Goal: Information Seeking & Learning: Learn about a topic

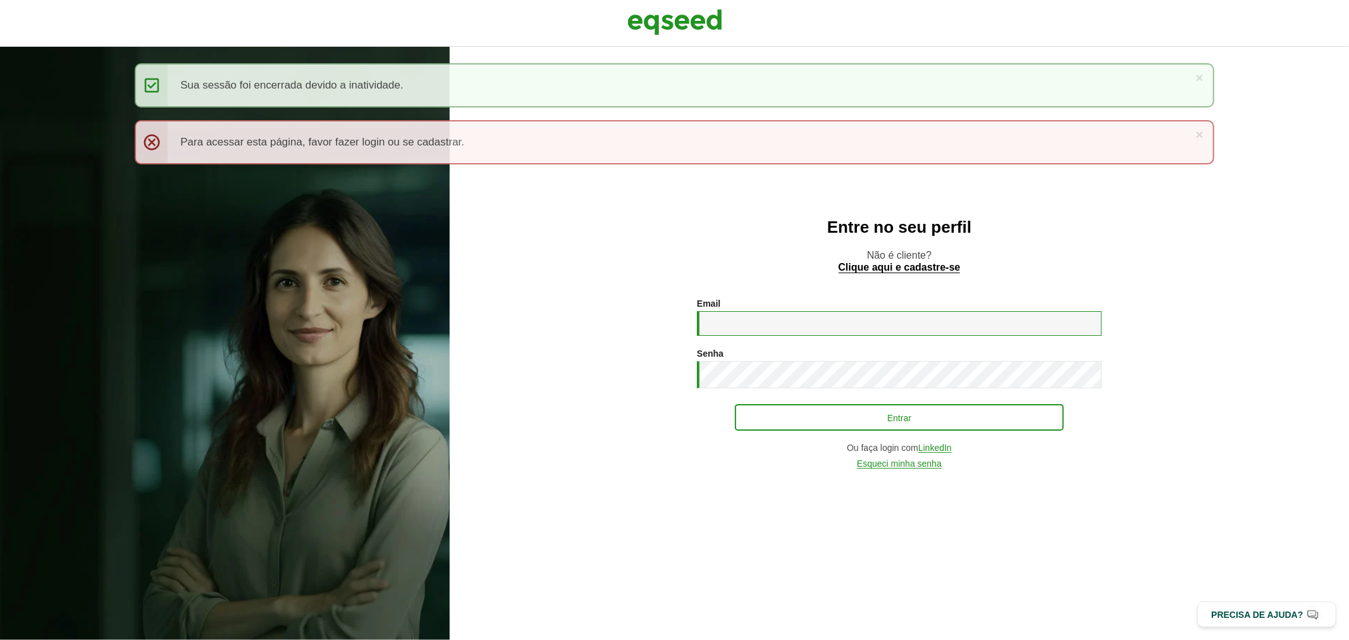
type input "**********"
click at [785, 415] on button "Entrar" at bounding box center [899, 417] width 329 height 24
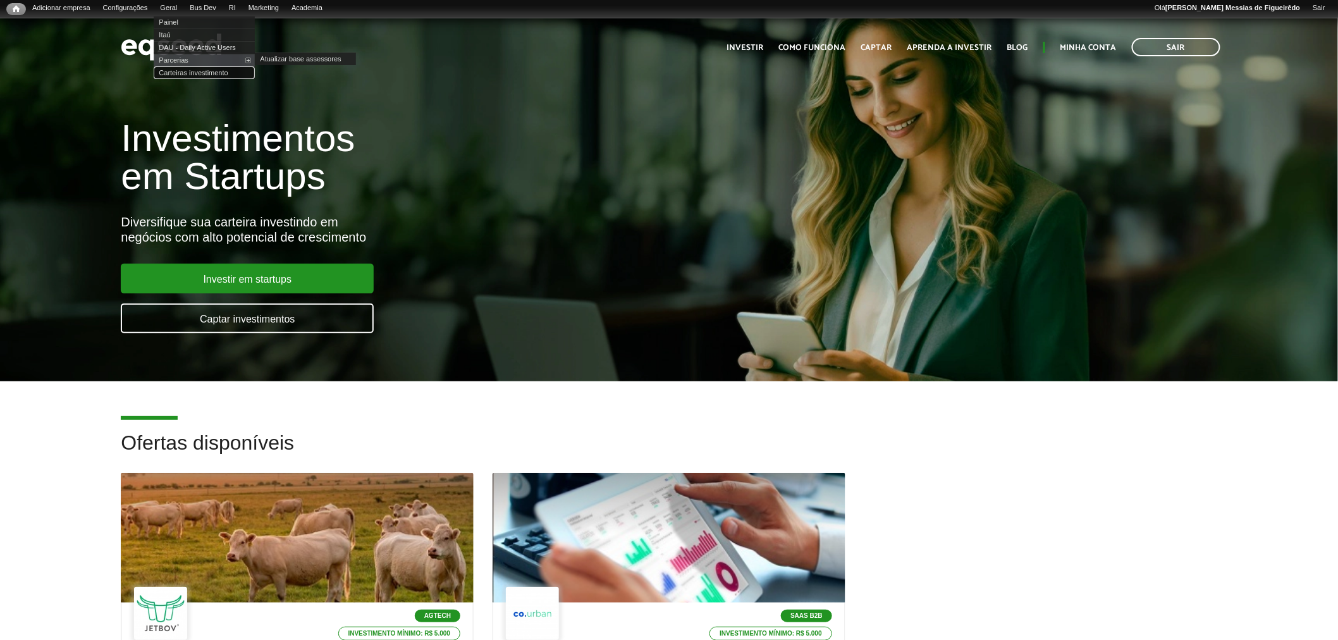
click at [222, 72] on link "Carteiras investimento" at bounding box center [204, 72] width 101 height 13
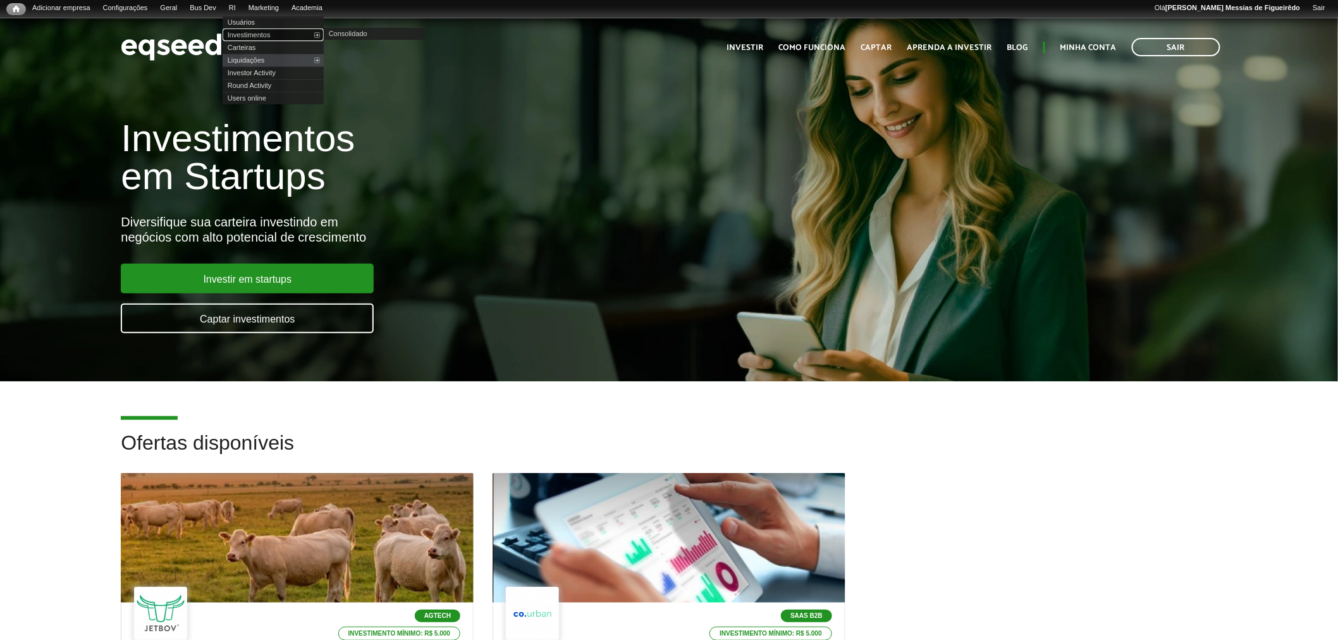
click at [254, 34] on link "Investimentos" at bounding box center [273, 34] width 101 height 13
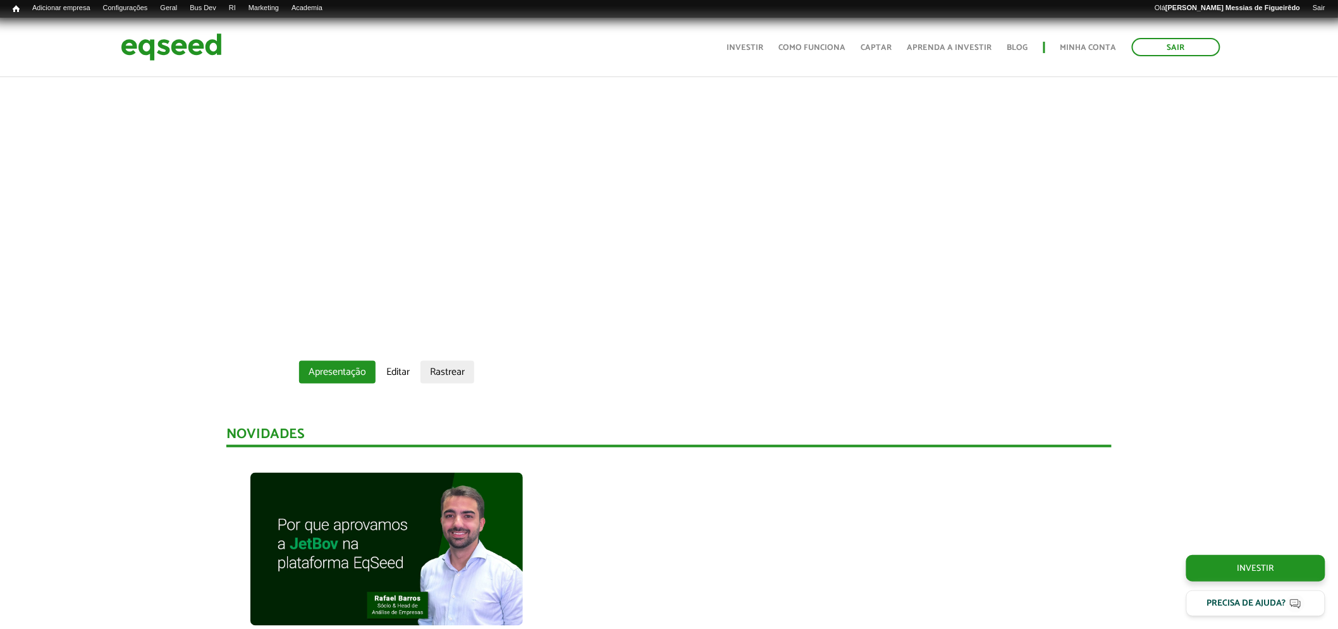
scroll to position [587, 0]
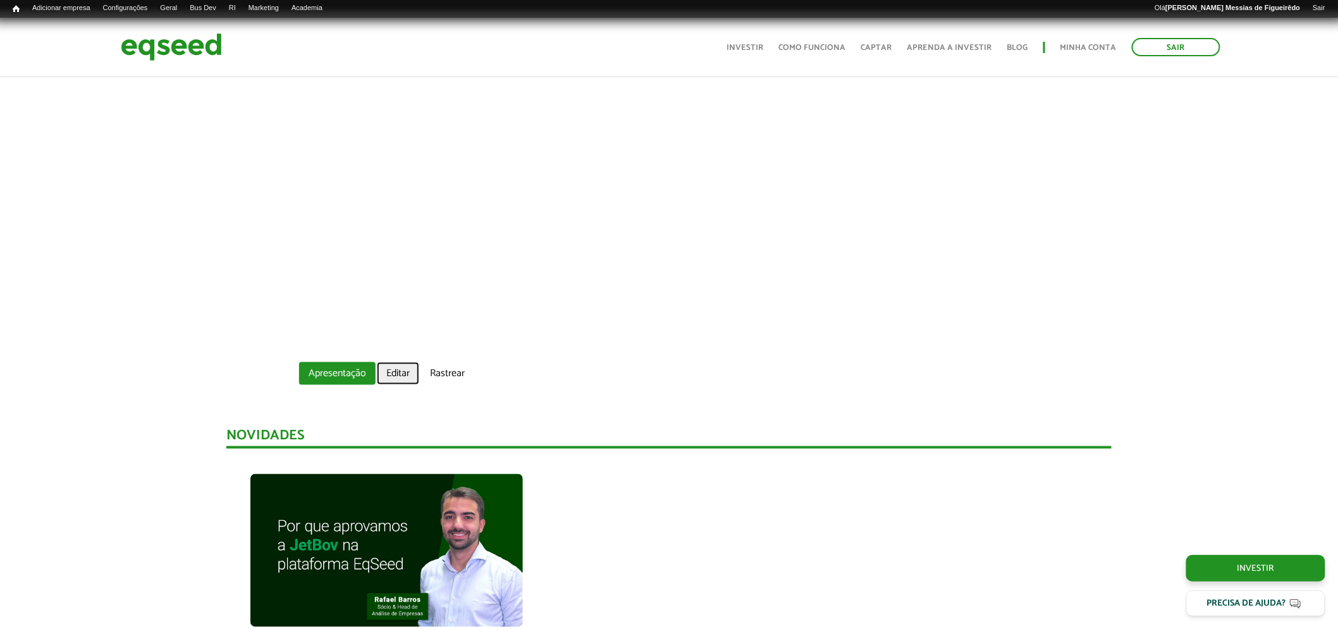
click at [388, 368] on link "Editar" at bounding box center [398, 373] width 42 height 23
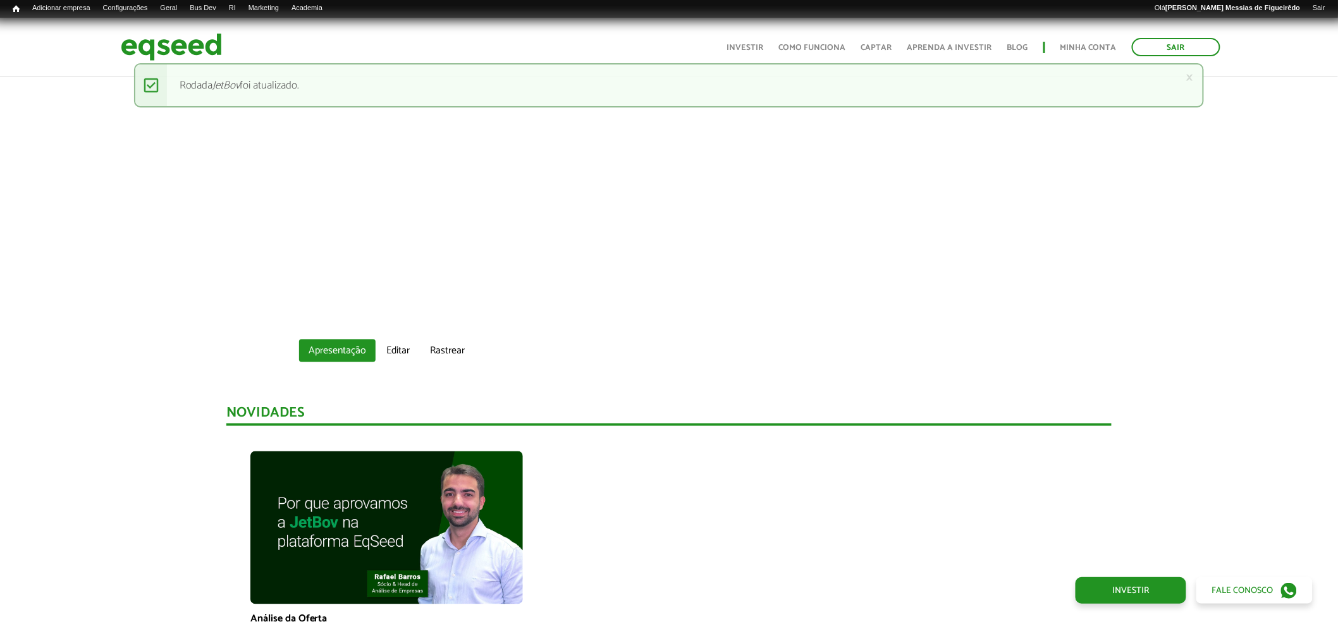
scroll to position [611, 0]
click at [409, 347] on link "Editar" at bounding box center [398, 349] width 42 height 23
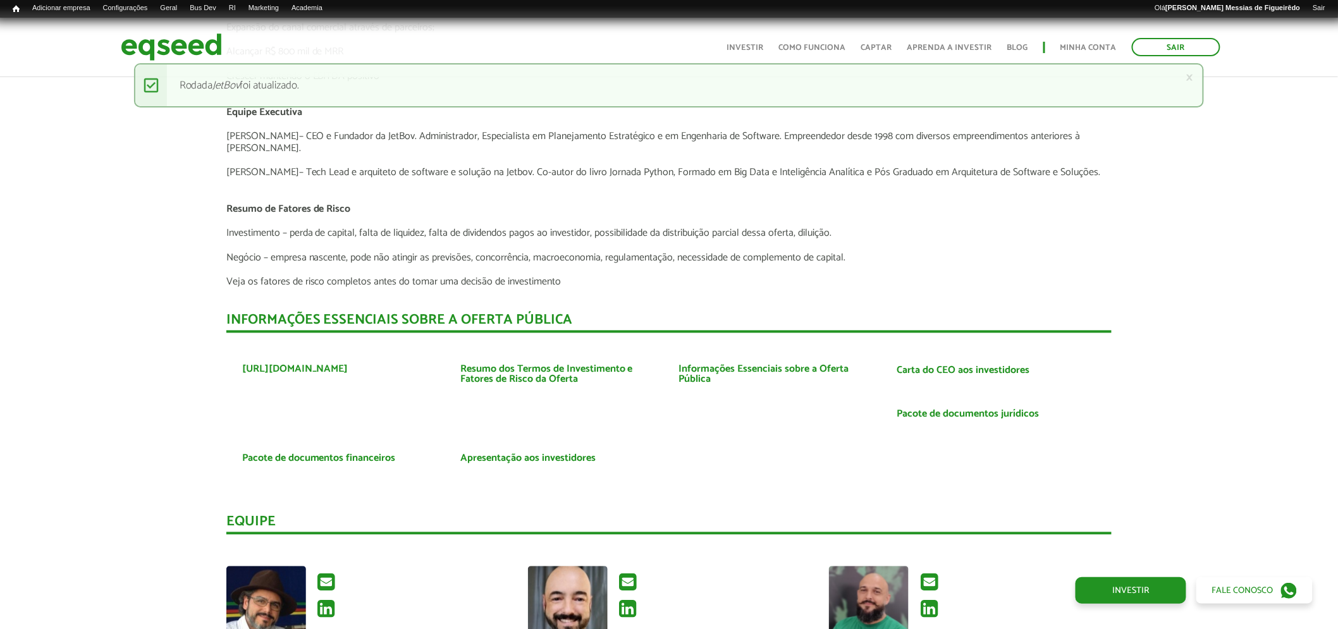
scroll to position [2883, 0]
click at [955, 368] on link "Carta do CEO aos investidores" at bounding box center [963, 373] width 133 height 10
click at [178, 52] on img at bounding box center [171, 47] width 101 height 34
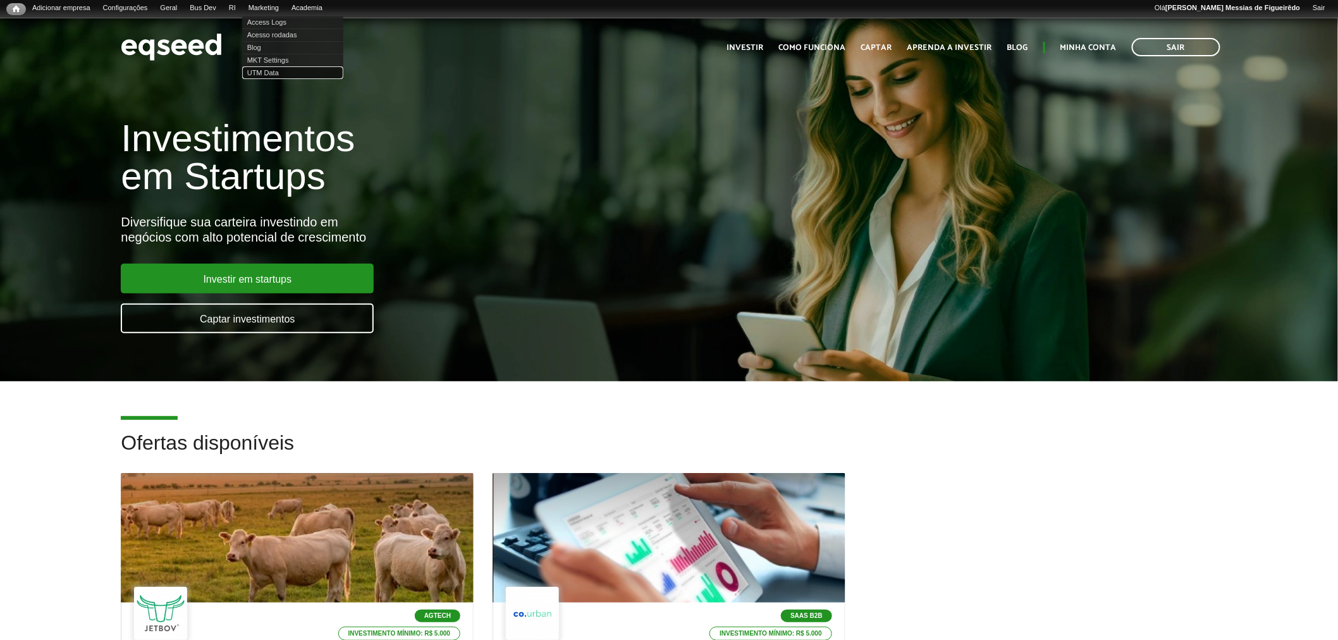
click at [274, 71] on link "UTM Data" at bounding box center [292, 72] width 101 height 13
